Goal: Transaction & Acquisition: Subscribe to service/newsletter

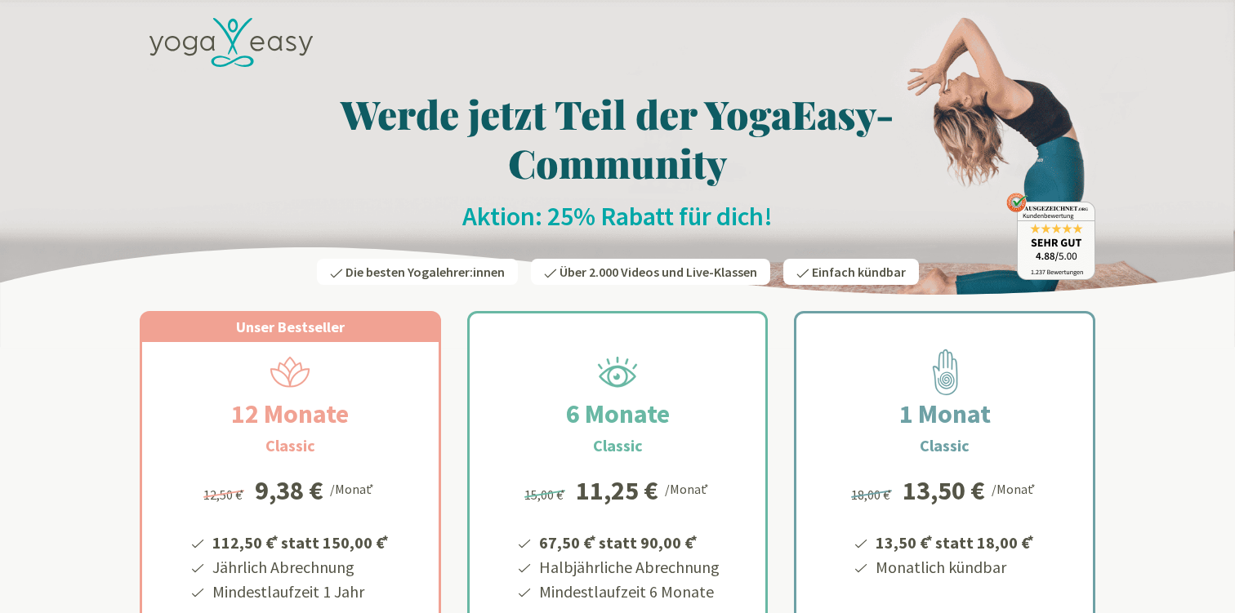
click at [245, 42] on icon at bounding box center [230, 43] width 163 height 50
